Goal: Task Accomplishment & Management: Manage account settings

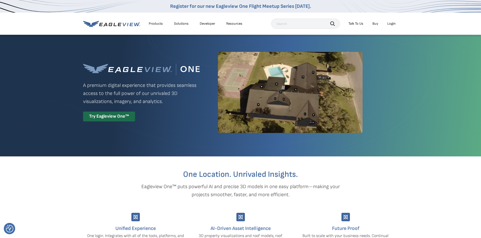
click at [394, 22] on div "Login" at bounding box center [391, 23] width 8 height 5
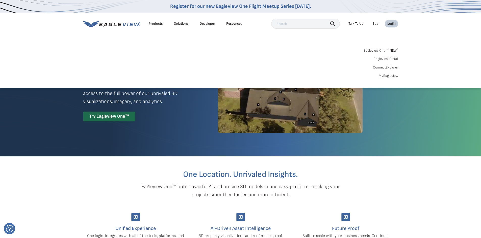
click at [391, 25] on div "Login" at bounding box center [391, 23] width 8 height 5
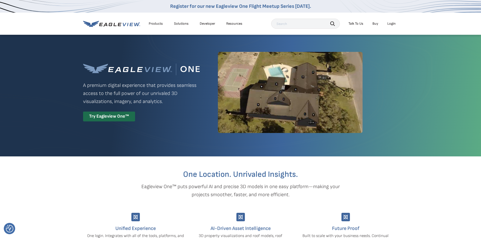
click at [391, 25] on div "Login" at bounding box center [391, 23] width 8 height 5
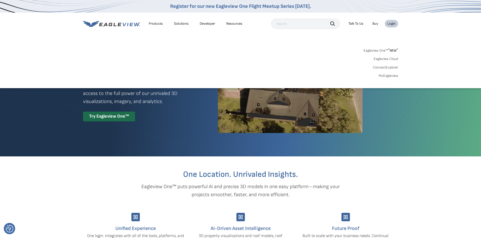
click at [381, 50] on link "Eagleview One™ * NEW *" at bounding box center [380, 50] width 35 height 6
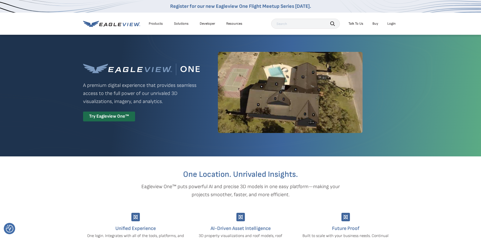
click at [392, 22] on div "Login" at bounding box center [391, 23] width 8 height 5
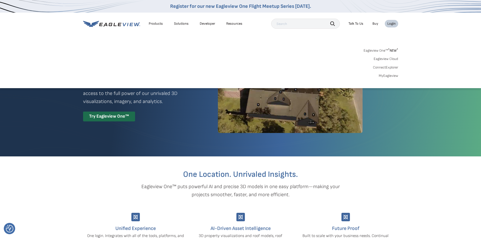
click at [387, 75] on link "MyEagleview" at bounding box center [388, 76] width 19 height 5
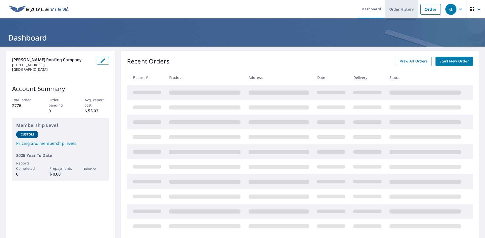
click at [404, 9] on link "Order History" at bounding box center [401, 9] width 33 height 18
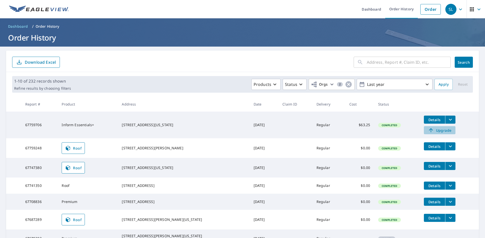
click at [427, 130] on span "Upgrade" at bounding box center [439, 130] width 25 height 6
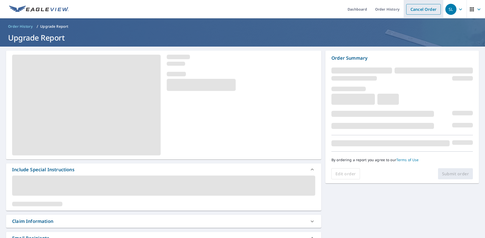
click at [408, 10] on link "Cancel Order" at bounding box center [423, 9] width 35 height 11
click at [385, 11] on link "Order History" at bounding box center [387, 9] width 33 height 18
click at [382, 11] on link "Order History" at bounding box center [387, 9] width 33 height 18
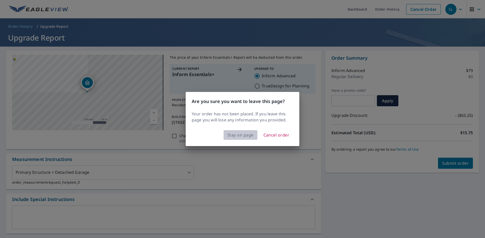
click at [244, 137] on span "Stay on page" at bounding box center [240, 135] width 26 height 7
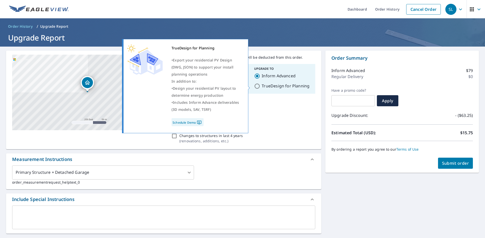
click at [255, 87] on input "TrueDesign for Planning" at bounding box center [257, 86] width 6 height 6
radio input "true"
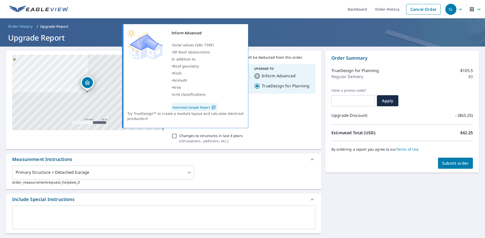
click at [254, 78] on input "Inform Advanced" at bounding box center [257, 76] width 6 height 6
radio input "true"
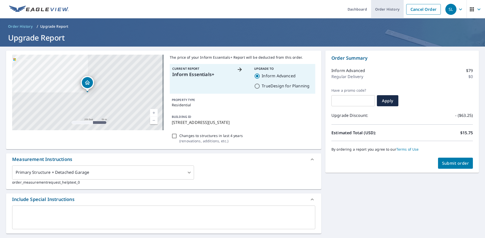
click at [386, 12] on link "Order History" at bounding box center [387, 9] width 33 height 18
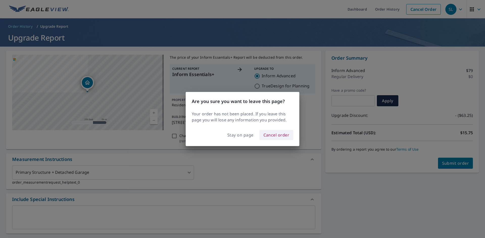
click at [271, 137] on span "Cancel order" at bounding box center [276, 135] width 26 height 7
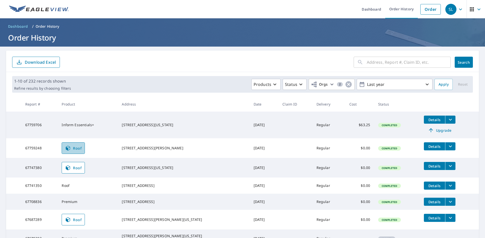
click at [80, 152] on link "Roof" at bounding box center [73, 149] width 23 height 12
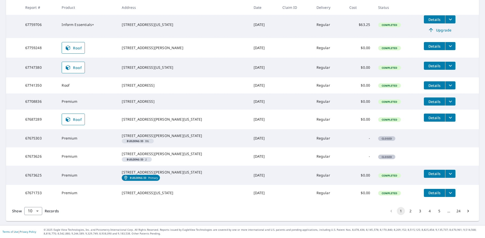
scroll to position [122, 0]
click at [407, 212] on button "2" at bounding box center [410, 211] width 8 height 8
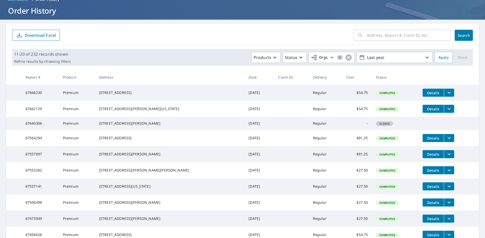
scroll to position [92, 0]
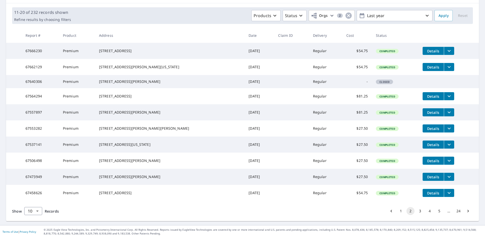
click at [396, 212] on button "1" at bounding box center [400, 211] width 8 height 8
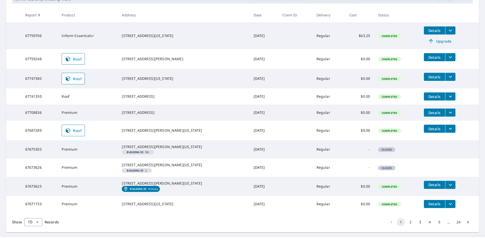
scroll to position [122, 0]
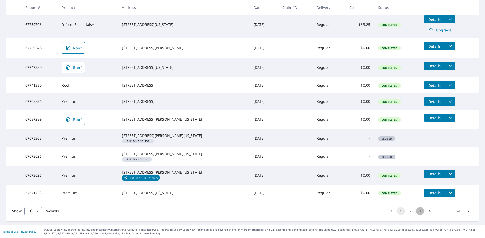
click at [417, 211] on button "3" at bounding box center [420, 211] width 8 height 8
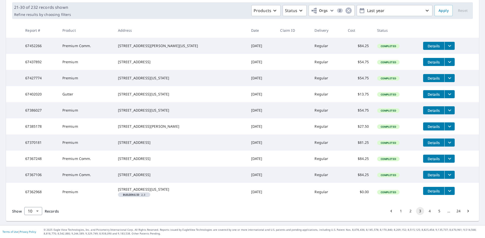
scroll to position [97, 0]
click at [425, 211] on button "4" at bounding box center [429, 211] width 8 height 8
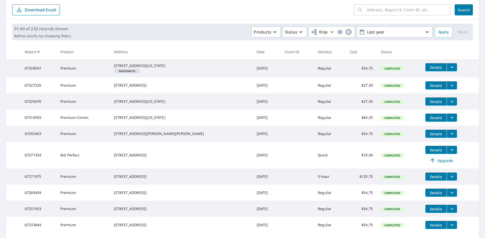
scroll to position [106, 0]
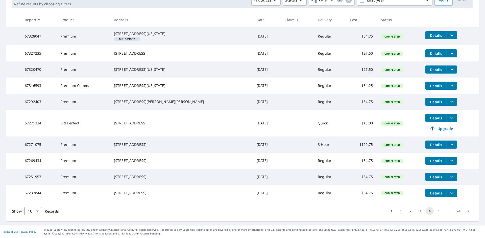
click at [397, 210] on button "1" at bounding box center [400, 211] width 8 height 8
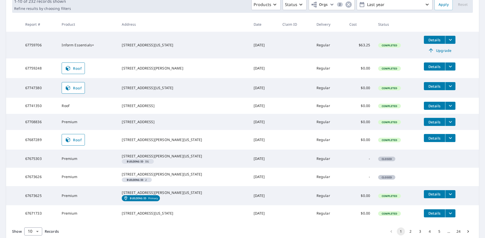
scroll to position [25, 0]
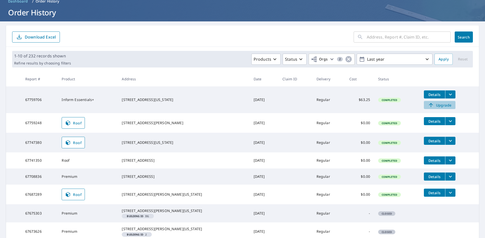
click at [428, 105] on span "Upgrade" at bounding box center [439, 105] width 25 height 6
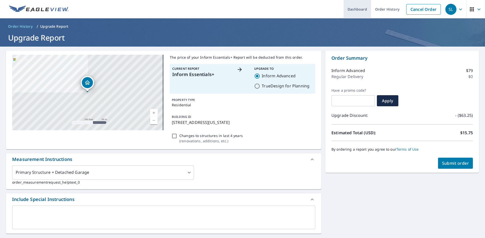
click at [361, 8] on link "Dashboard" at bounding box center [357, 9] width 28 height 18
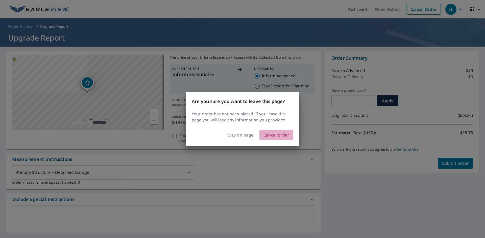
click at [277, 135] on span "Cancel order" at bounding box center [276, 135] width 26 height 7
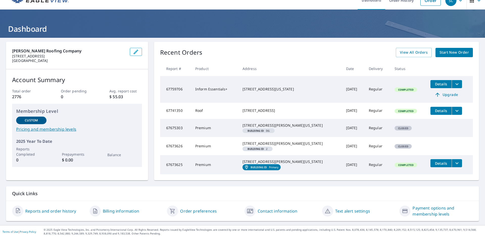
scroll to position [26, 0]
click at [268, 210] on link "Contact information" at bounding box center [277, 211] width 40 height 6
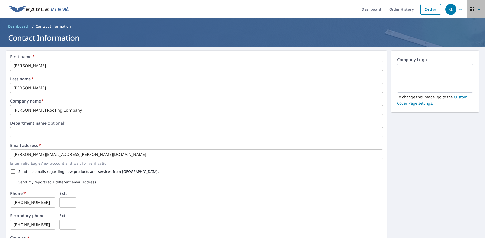
click at [475, 11] on icon "button" at bounding box center [478, 9] width 6 height 6
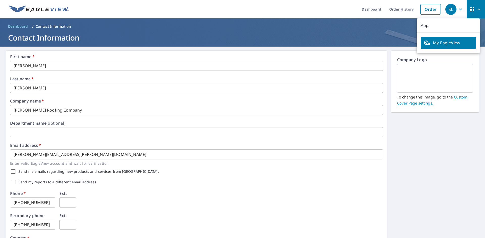
click at [457, 11] on icon "button" at bounding box center [460, 9] width 6 height 6
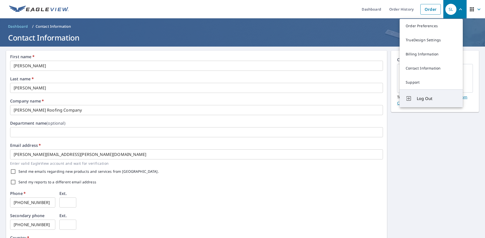
click at [414, 100] on button "Log Out" at bounding box center [430, 99] width 63 height 18
